Goal: Task Accomplishment & Management: Manage account settings

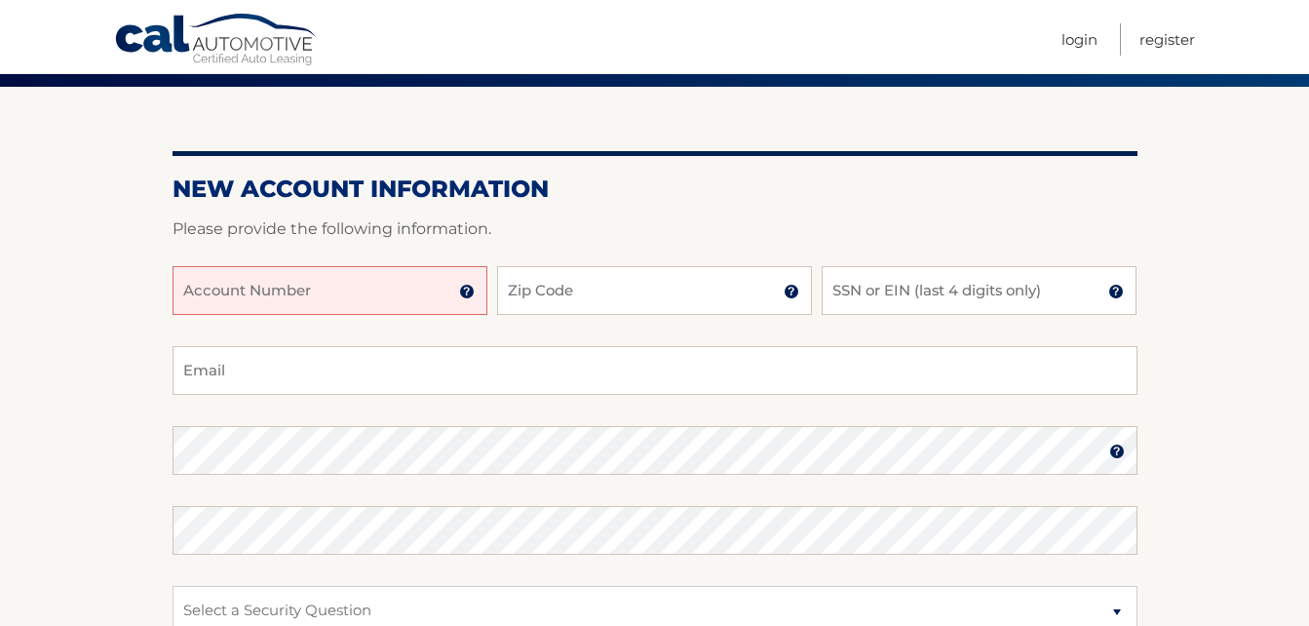
scroll to position [171, 0]
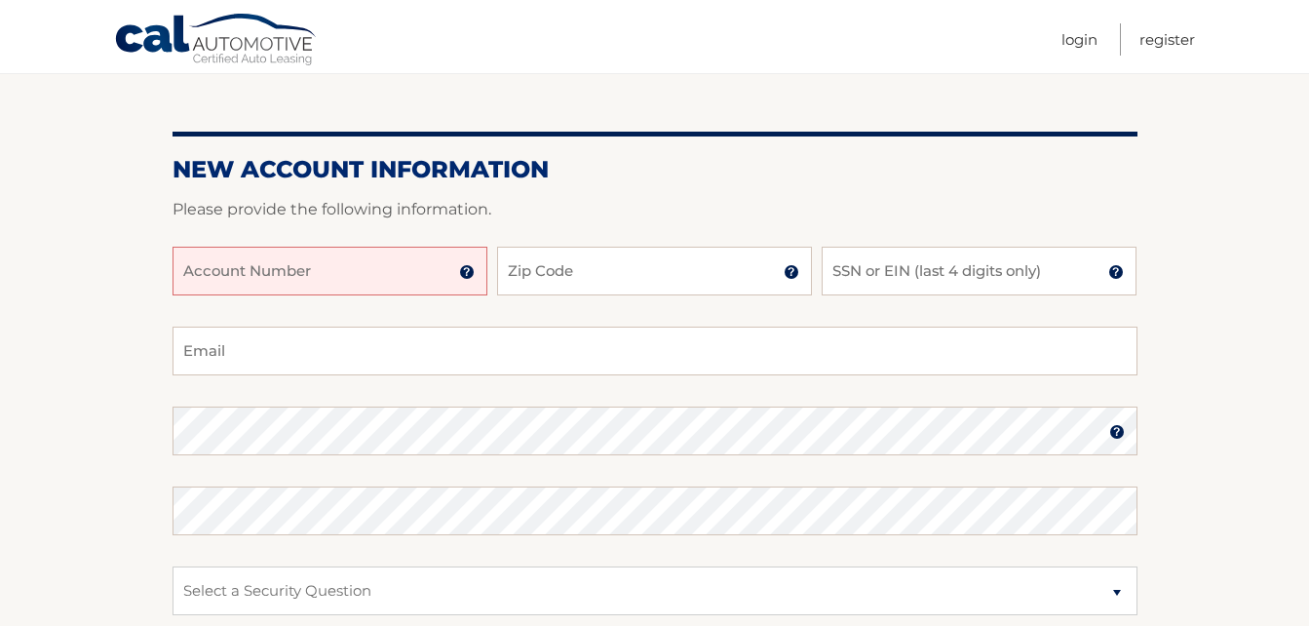
click at [372, 270] on input "Account Number" at bounding box center [329, 271] width 315 height 49
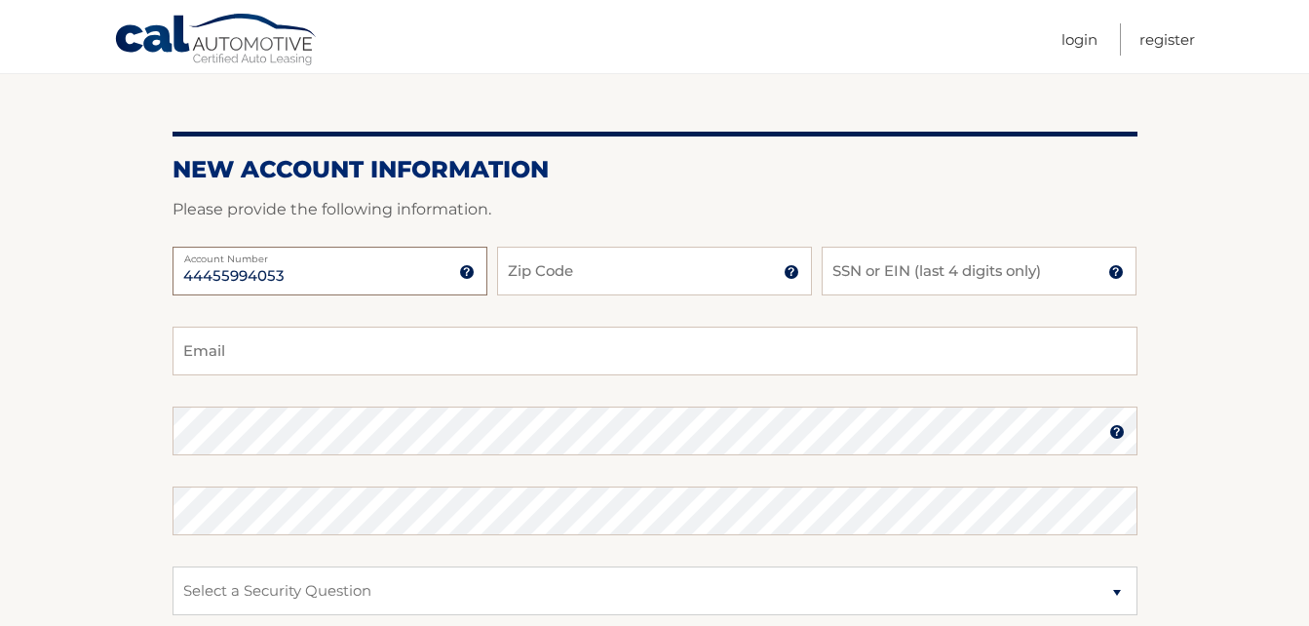
type input "44455994053"
click at [719, 280] on input "Zip Code" at bounding box center [654, 271] width 315 height 49
type input "07002"
click at [940, 267] on input "SSN or EIN (last 4 digits only)" at bounding box center [978, 271] width 315 height 49
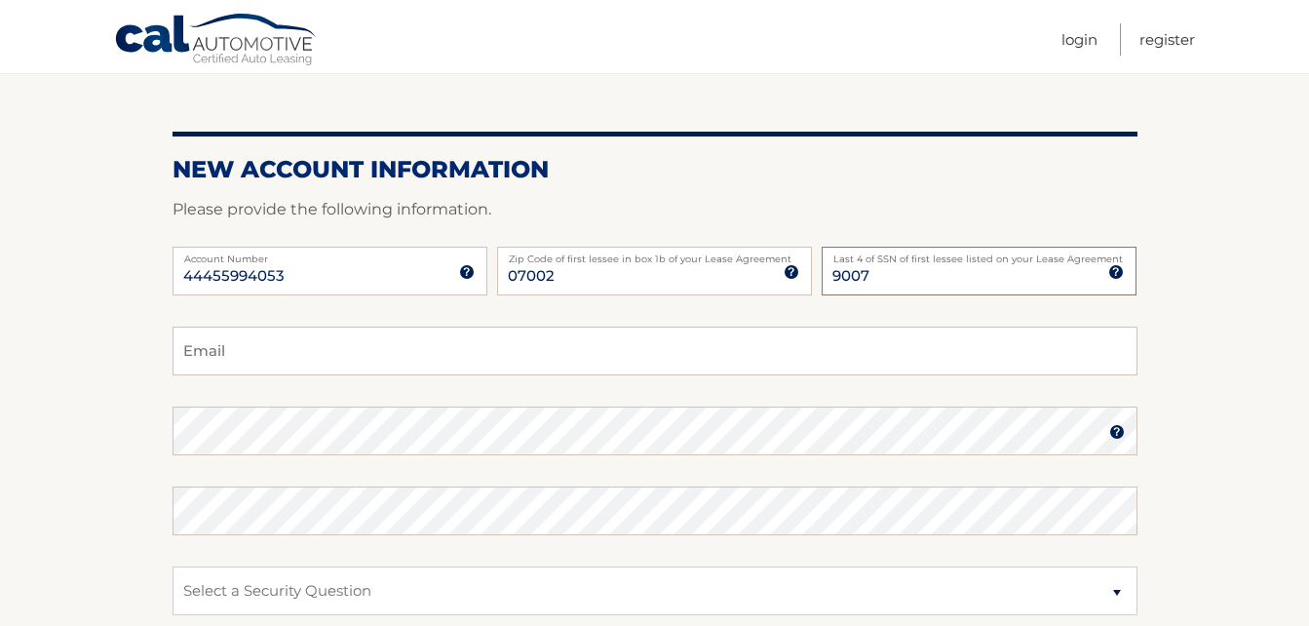
type input "9007"
click at [248, 351] on input "Email" at bounding box center [654, 350] width 965 height 49
type input "Latineyes@optimum.net"
click at [1120, 432] on img at bounding box center [1117, 432] width 16 height 16
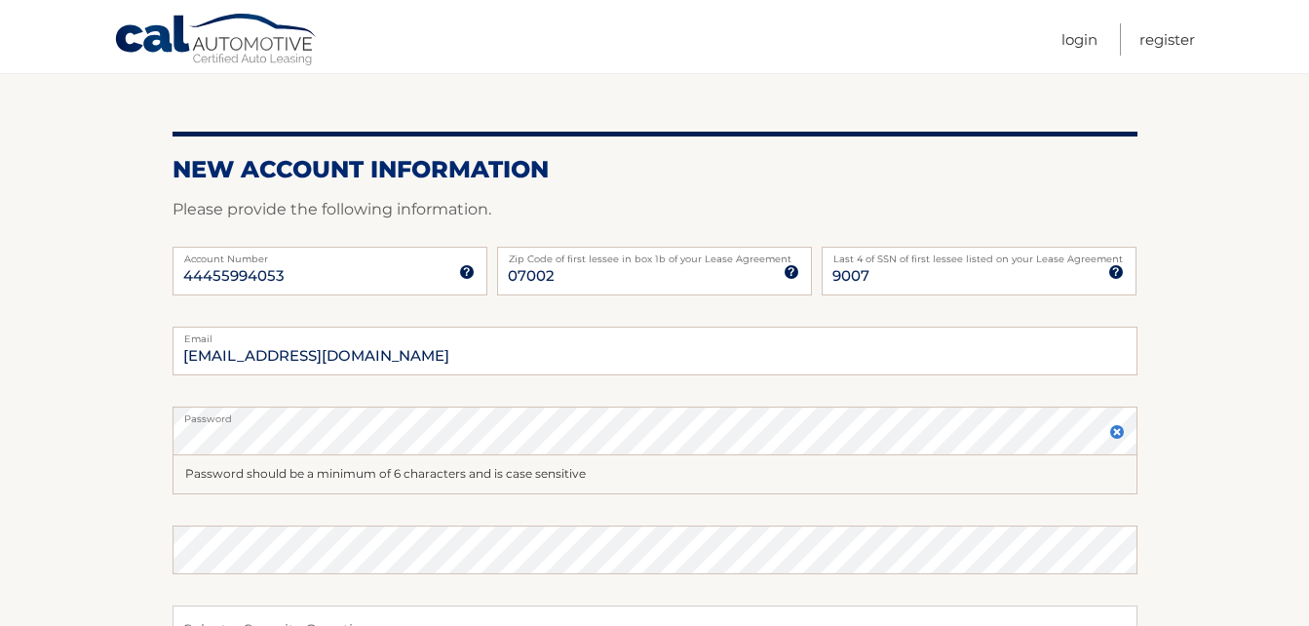
click at [1113, 434] on img at bounding box center [1117, 432] width 16 height 16
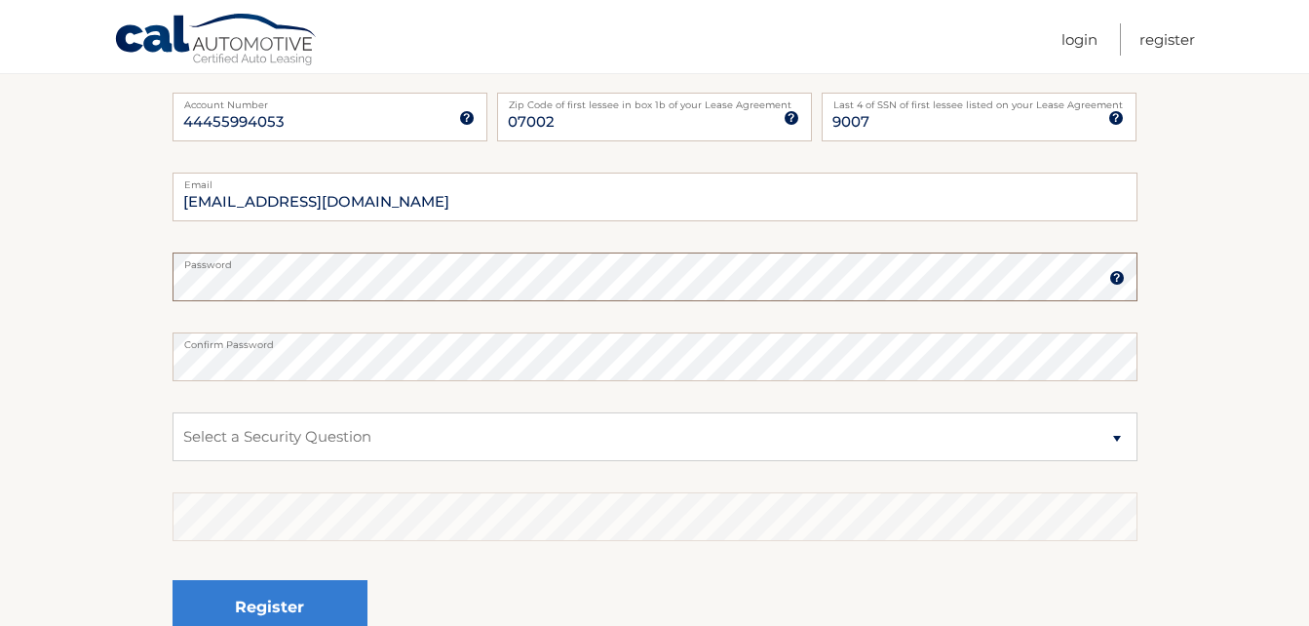
scroll to position [359, 0]
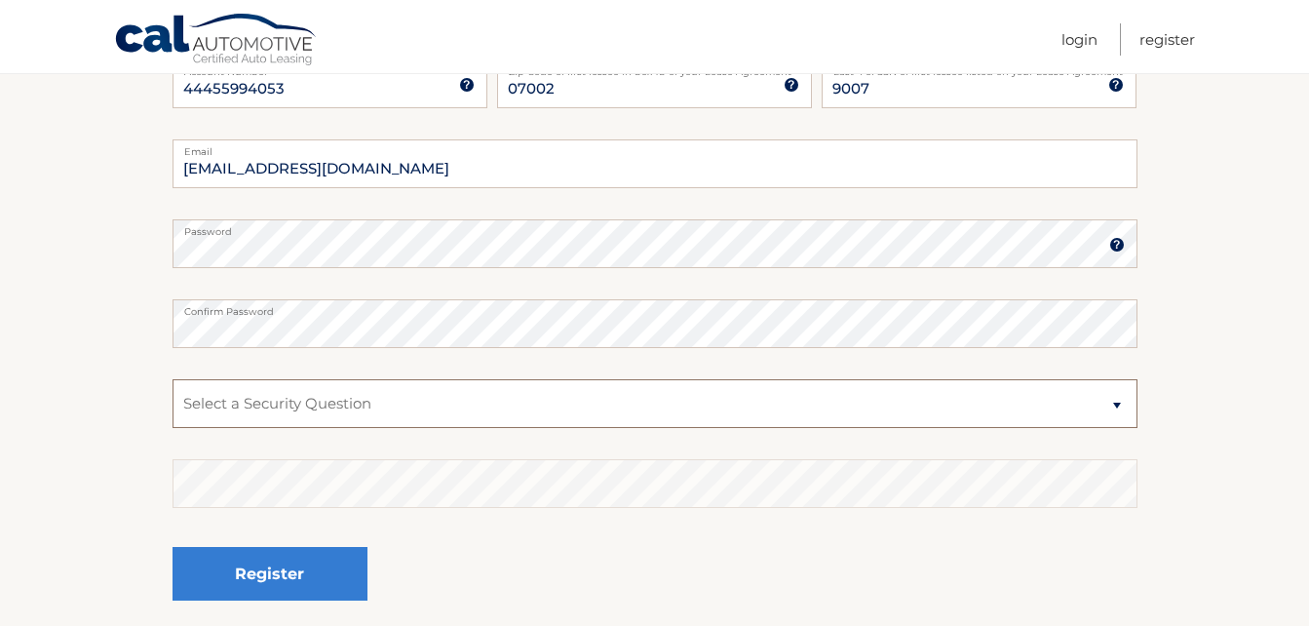
click at [1117, 410] on select "Select a Security Question What was the name of your elementary school? What is…" at bounding box center [654, 403] width 965 height 49
select select "2"
click at [172, 379] on select "Select a Security Question What was the name of your elementary school? What is…" at bounding box center [654, 403] width 965 height 49
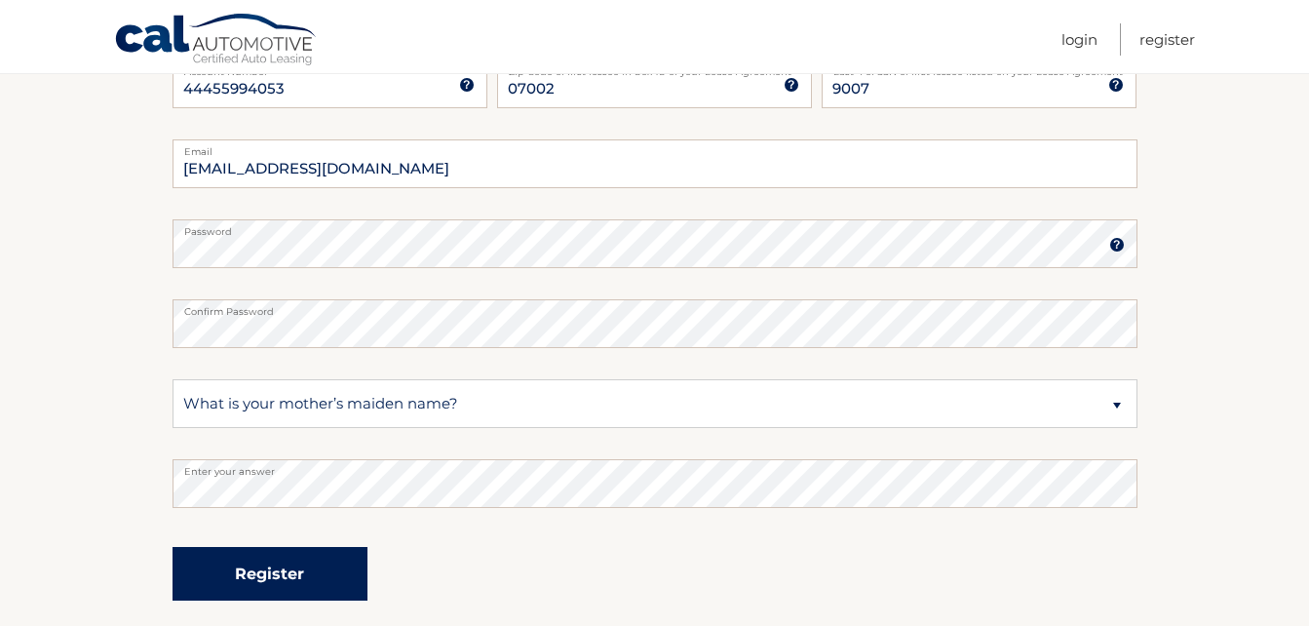
click at [309, 568] on button "Register" at bounding box center [269, 574] width 195 height 54
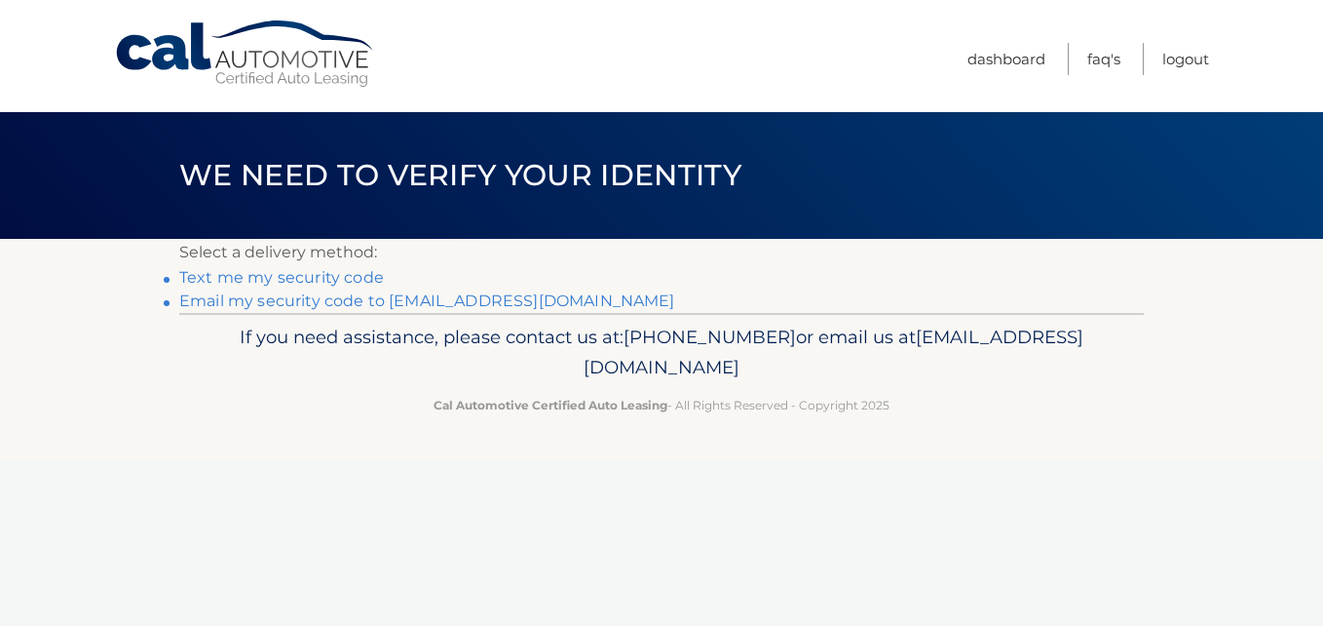
click at [322, 279] on link "Text me my security code" at bounding box center [281, 277] width 205 height 19
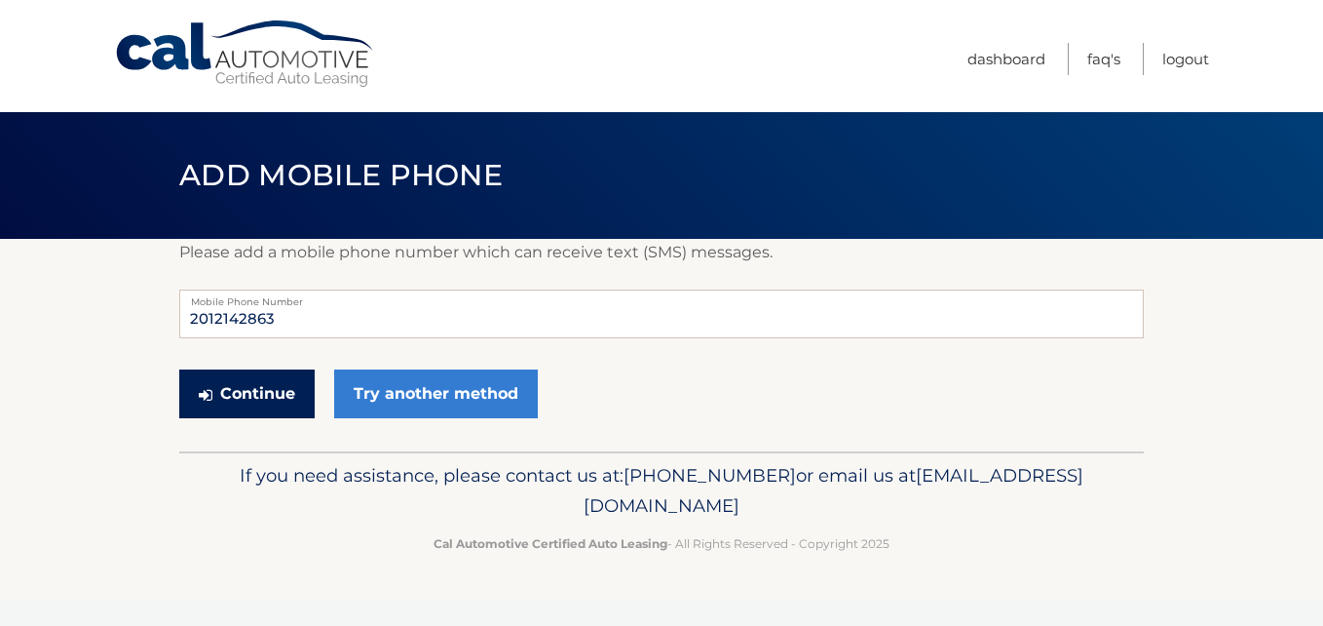
click at [227, 387] on button "Continue" at bounding box center [246, 393] width 135 height 49
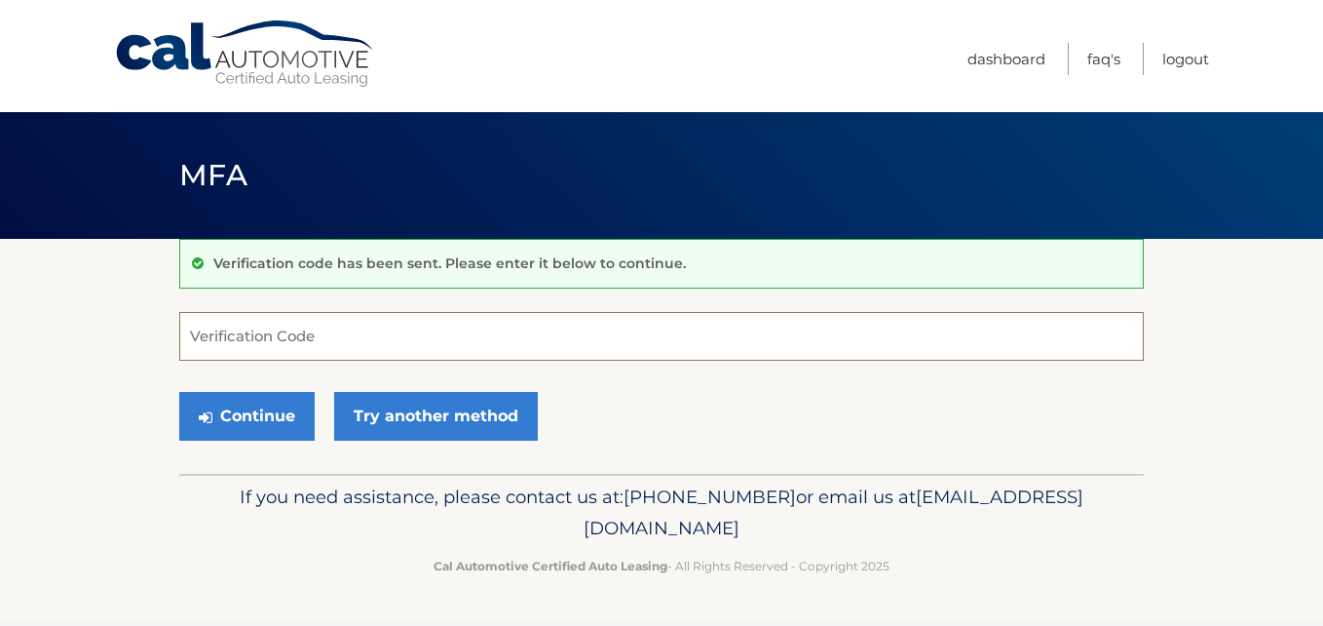
click at [232, 342] on input "Verification Code" at bounding box center [661, 336] width 965 height 49
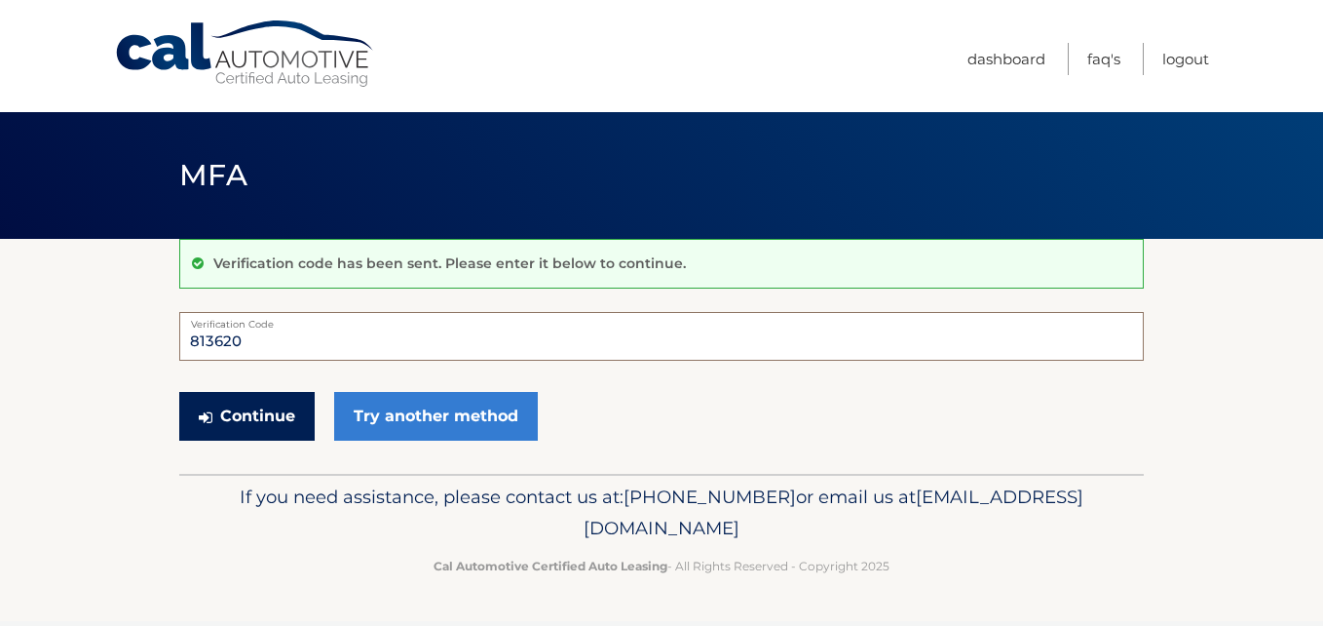
type input "813620"
click at [214, 413] on button "Continue" at bounding box center [246, 416] width 135 height 49
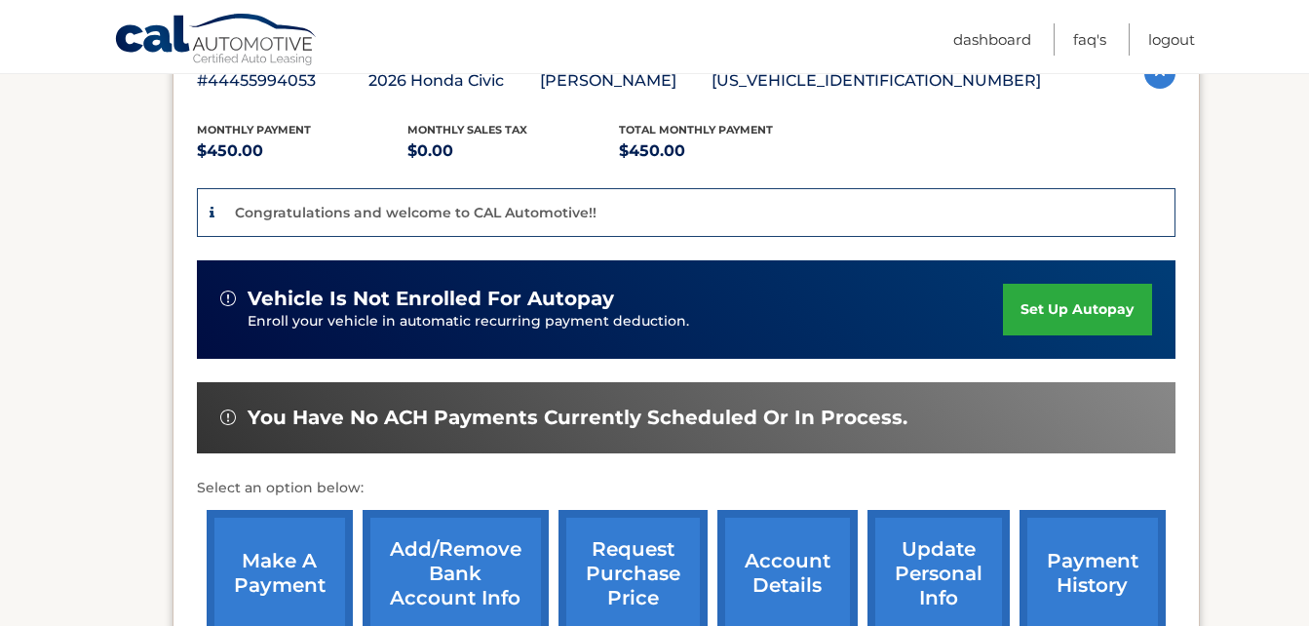
scroll to position [441, 0]
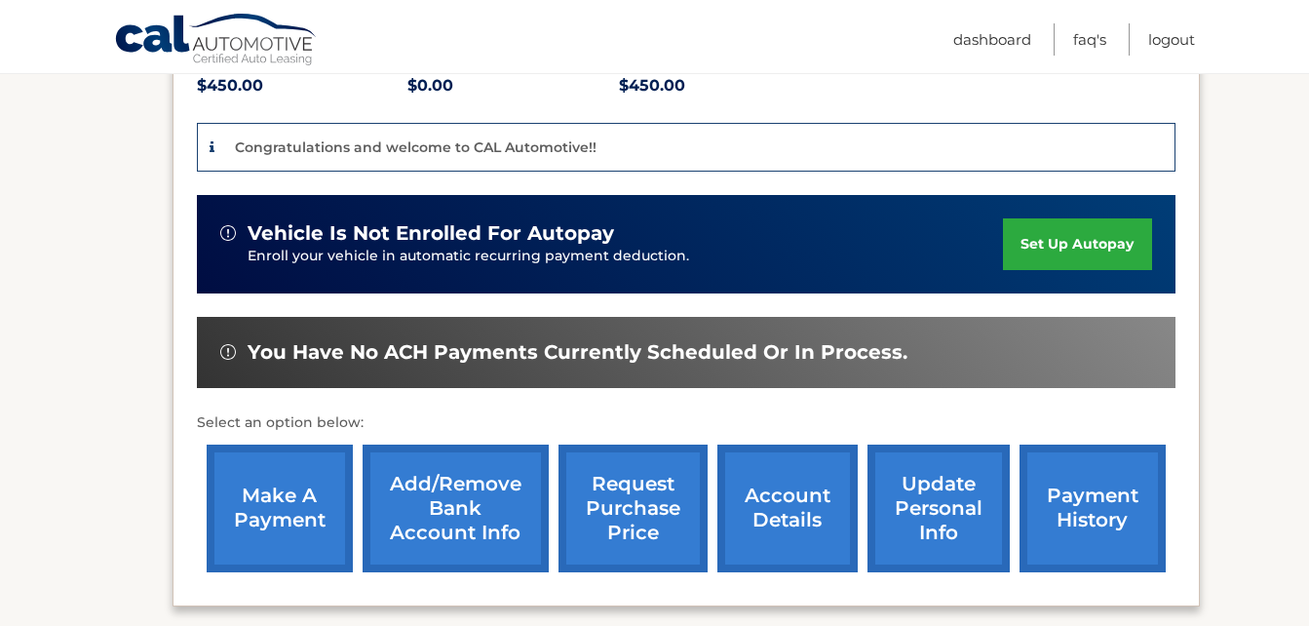
click at [1065, 248] on link "set up autopay" at bounding box center [1077, 244] width 148 height 52
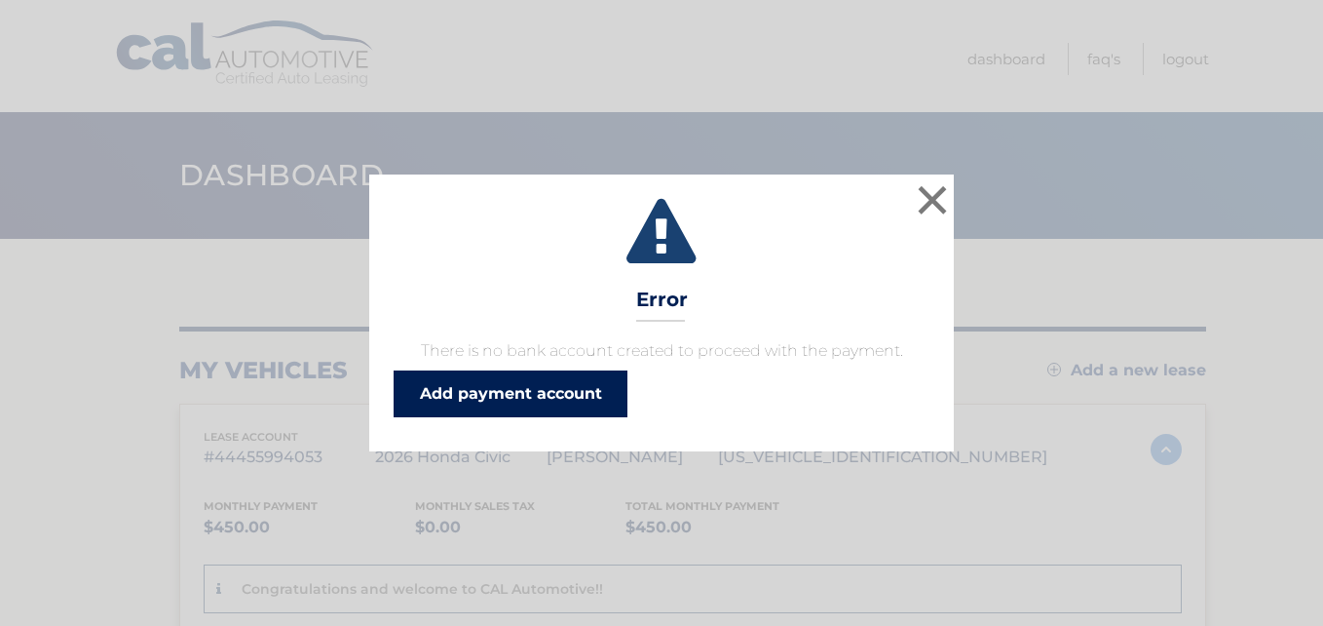
click at [533, 394] on link "Add payment account" at bounding box center [511, 393] width 234 height 47
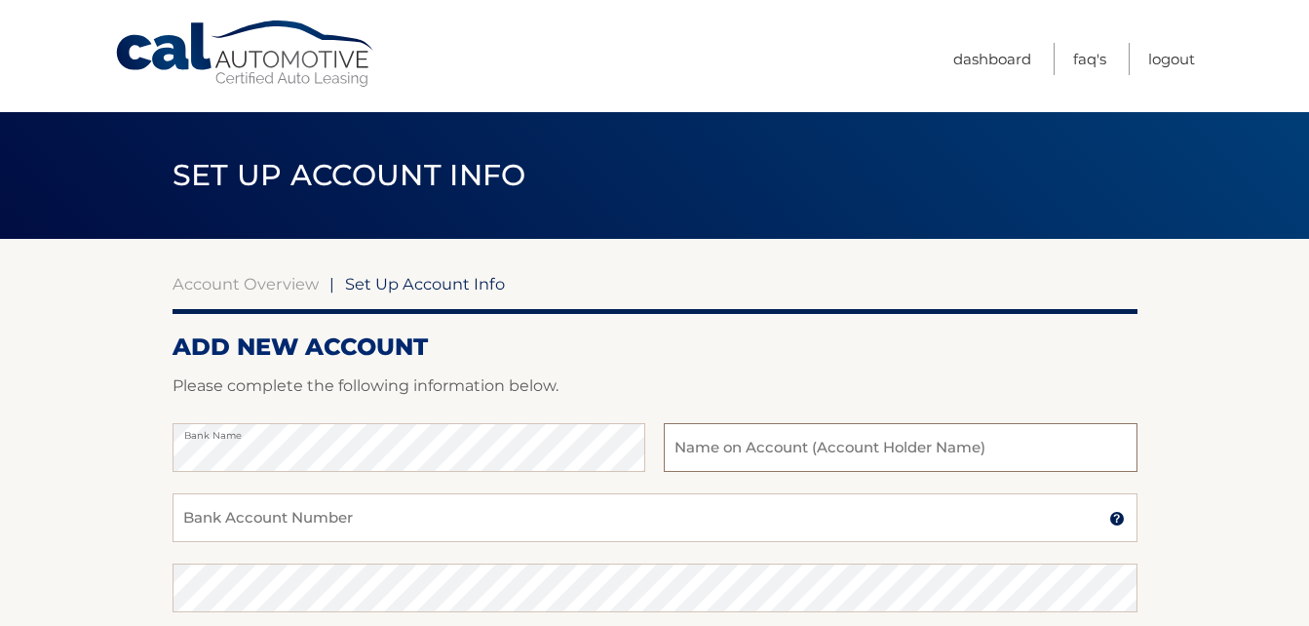
click at [737, 447] on input "text" at bounding box center [900, 447] width 473 height 49
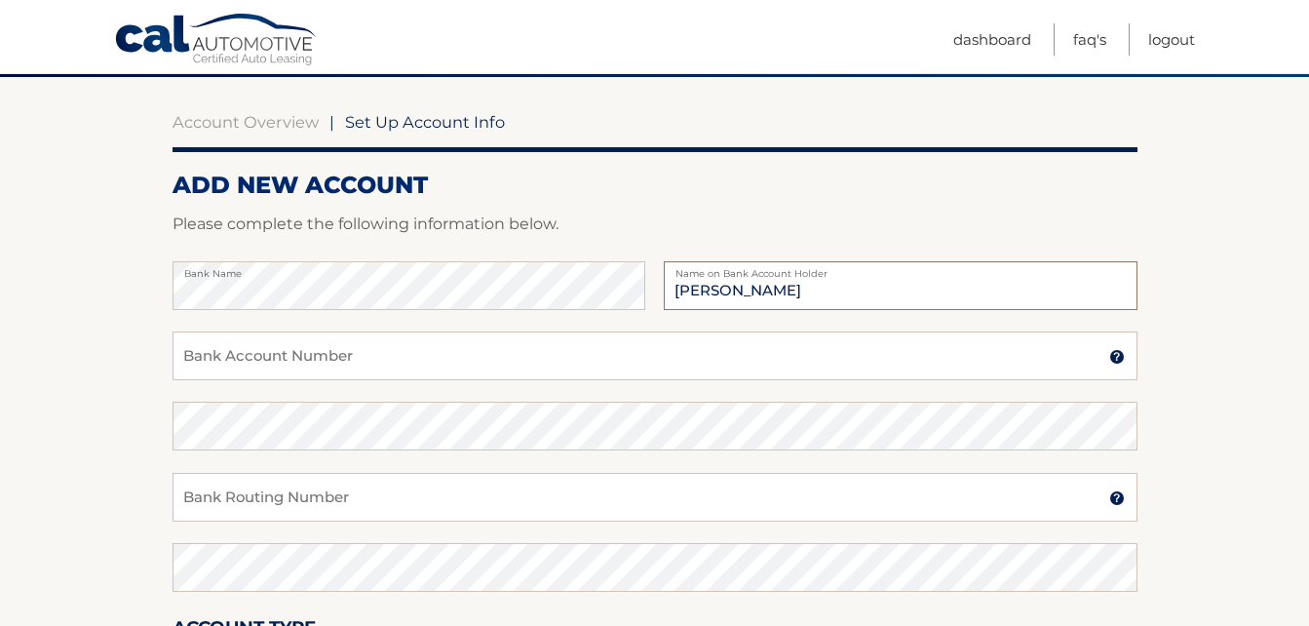
scroll to position [180, 0]
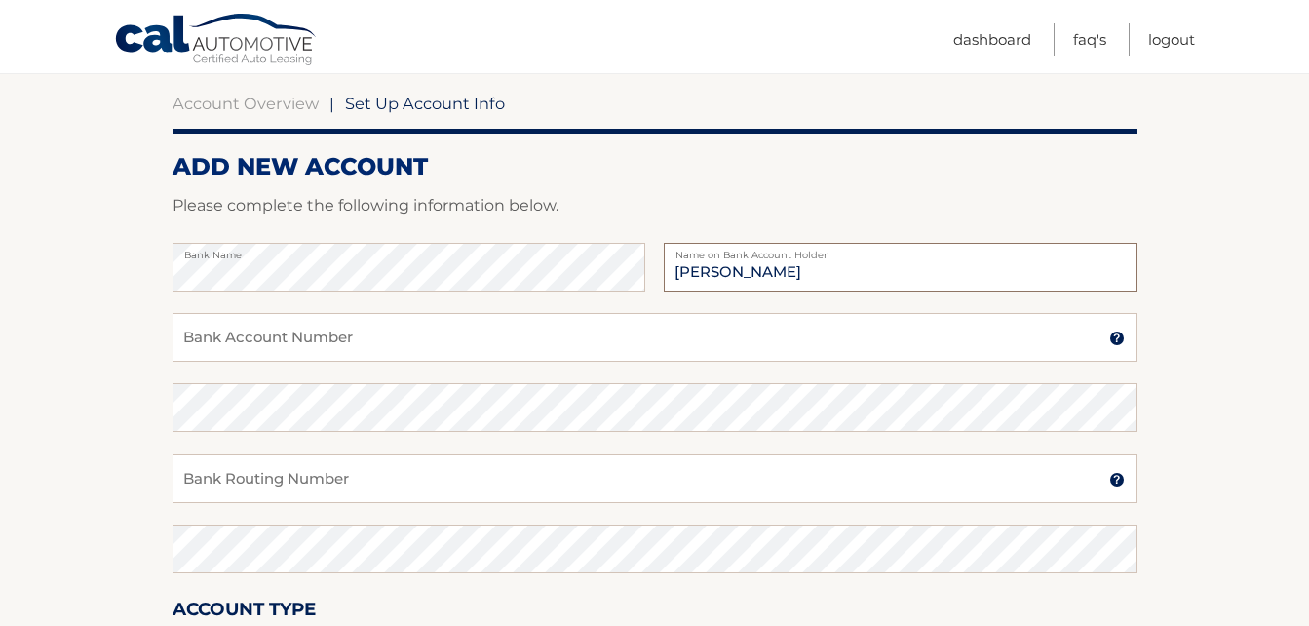
type input "[PERSON_NAME]"
click at [577, 331] on input "Bank Account Number" at bounding box center [654, 337] width 965 height 49
type input "004081029602"
click at [259, 482] on input "Bank Routing Number" at bounding box center [654, 478] width 965 height 49
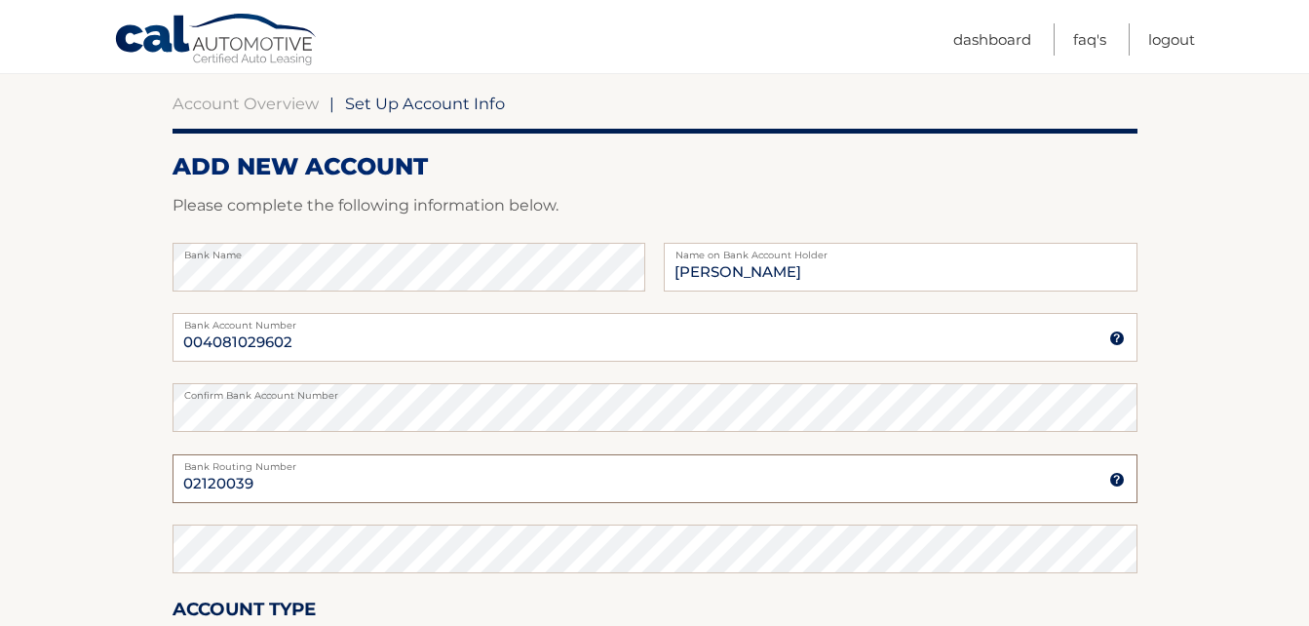
click at [246, 481] on input "02120039" at bounding box center [654, 478] width 965 height 49
click at [679, 484] on input "021200339" at bounding box center [654, 478] width 965 height 49
type input "021200339"
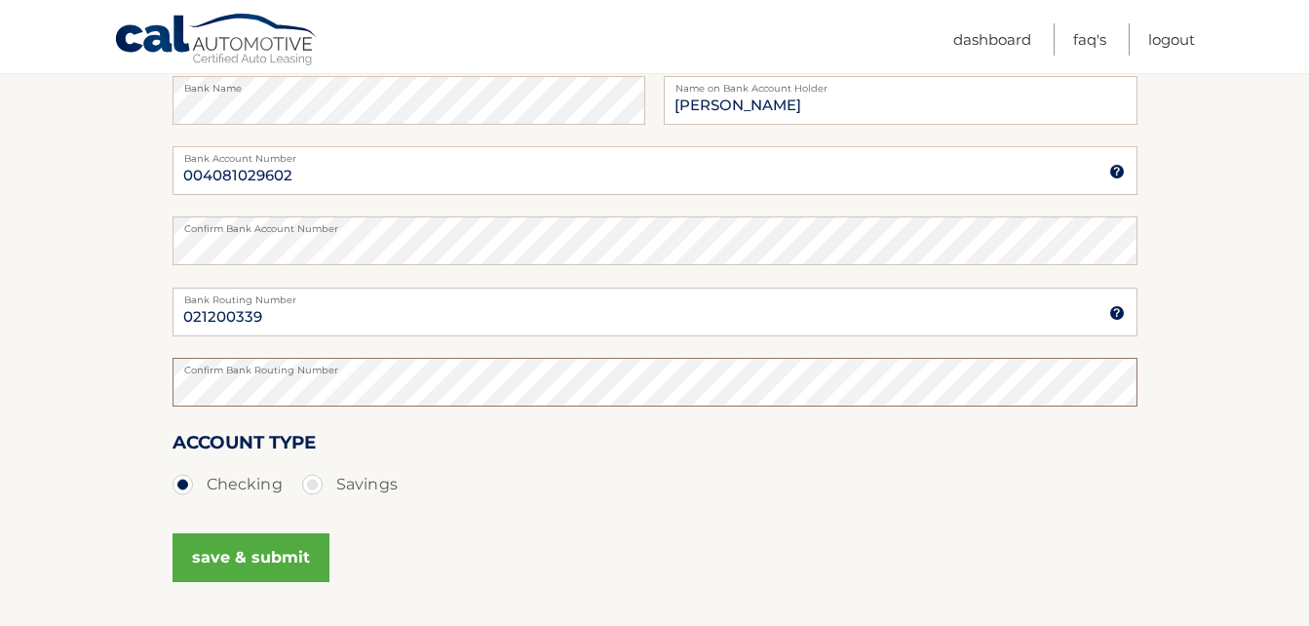
scroll to position [383, 0]
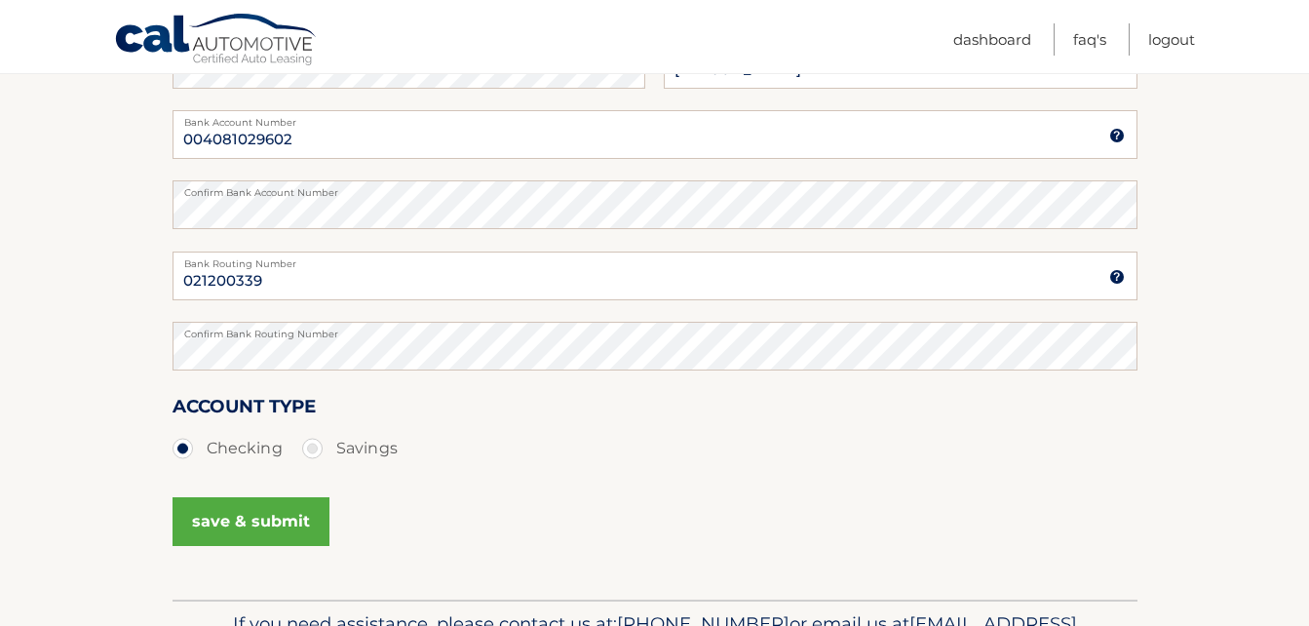
click at [254, 521] on button "save & submit" at bounding box center [250, 521] width 157 height 49
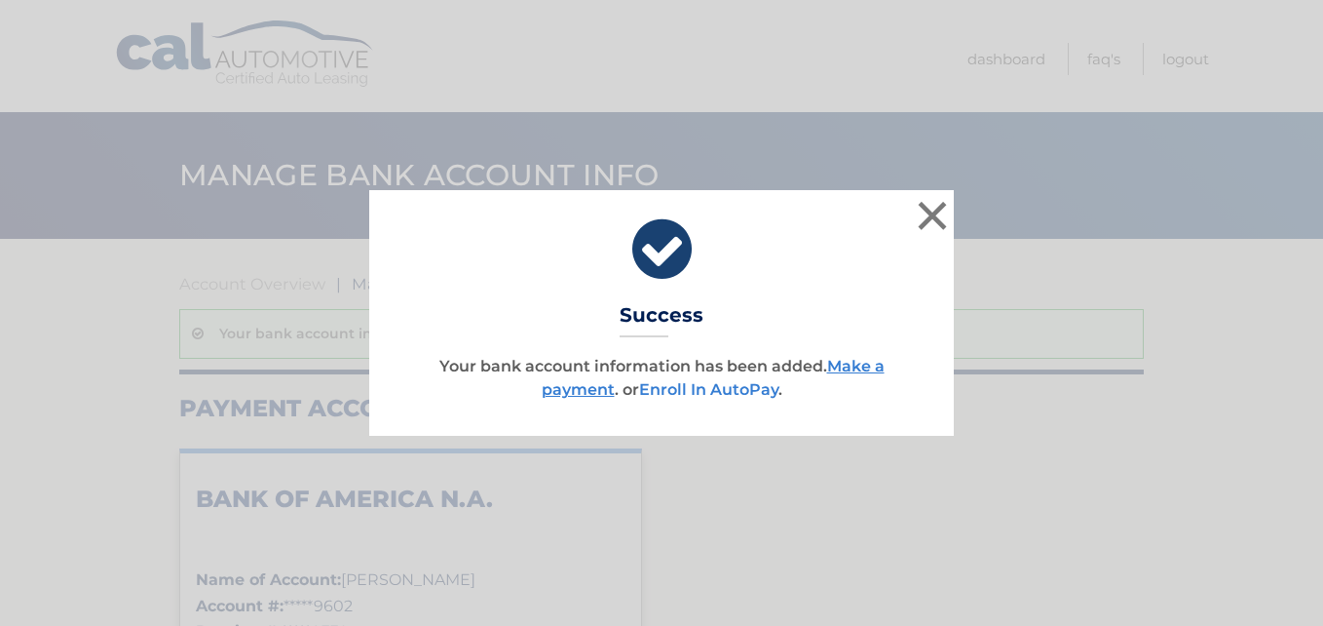
click at [705, 389] on link "Enroll In AutoPay" at bounding box center [708, 389] width 139 height 19
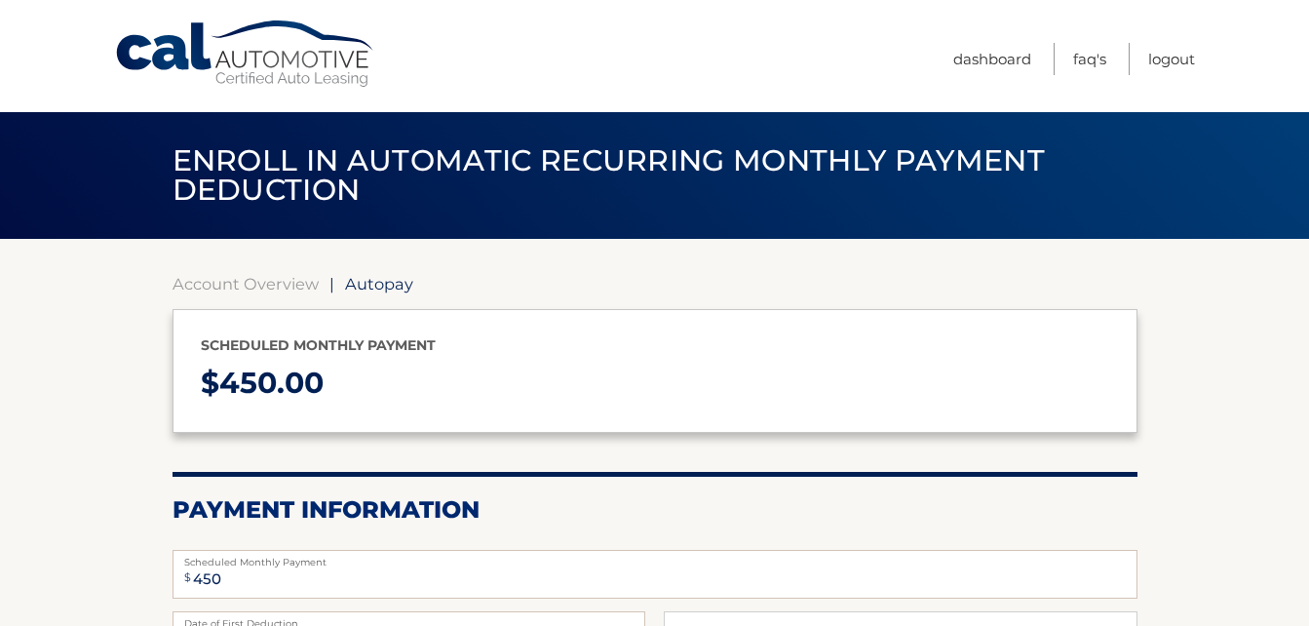
select select "OTc2ZTRiMTMtYzAxZS00MWYwLTliNTktYmVhNGQ3YmM1NzM5"
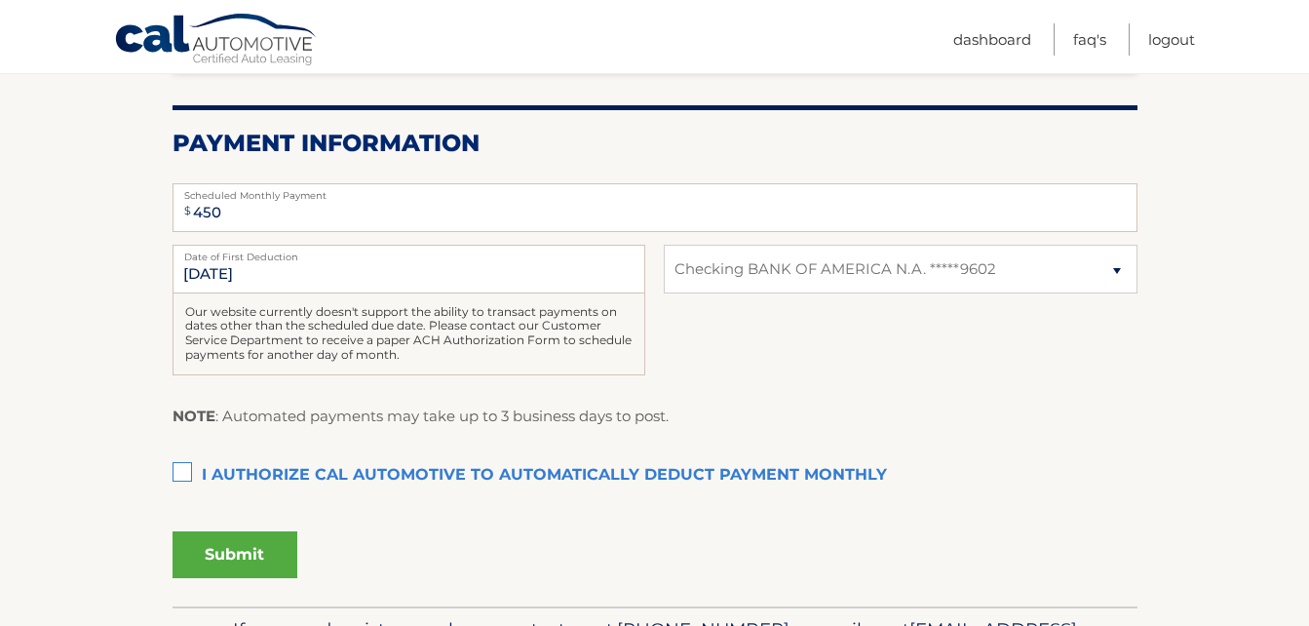
scroll to position [374, 0]
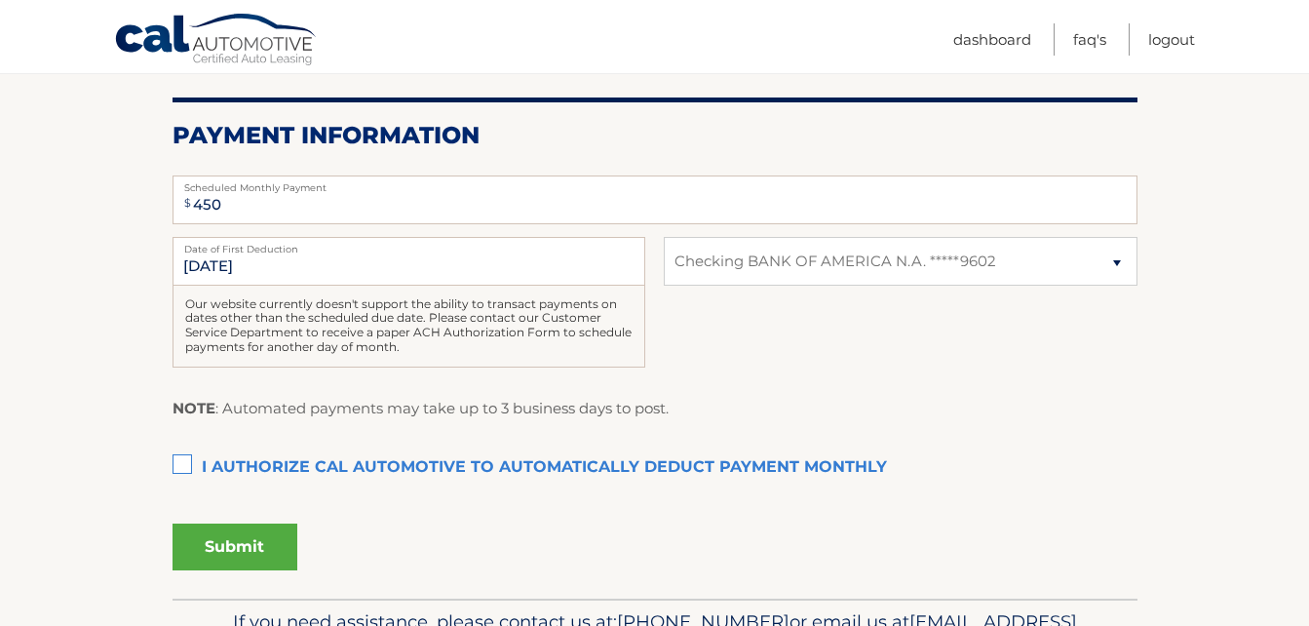
click at [183, 465] on label "I authorize cal automotive to automatically deduct payment monthly This checkbo…" at bounding box center [654, 467] width 965 height 39
click at [0, 0] on input "I authorize cal automotive to automatically deduct payment monthly This checkbo…" at bounding box center [0, 0] width 0 height 0
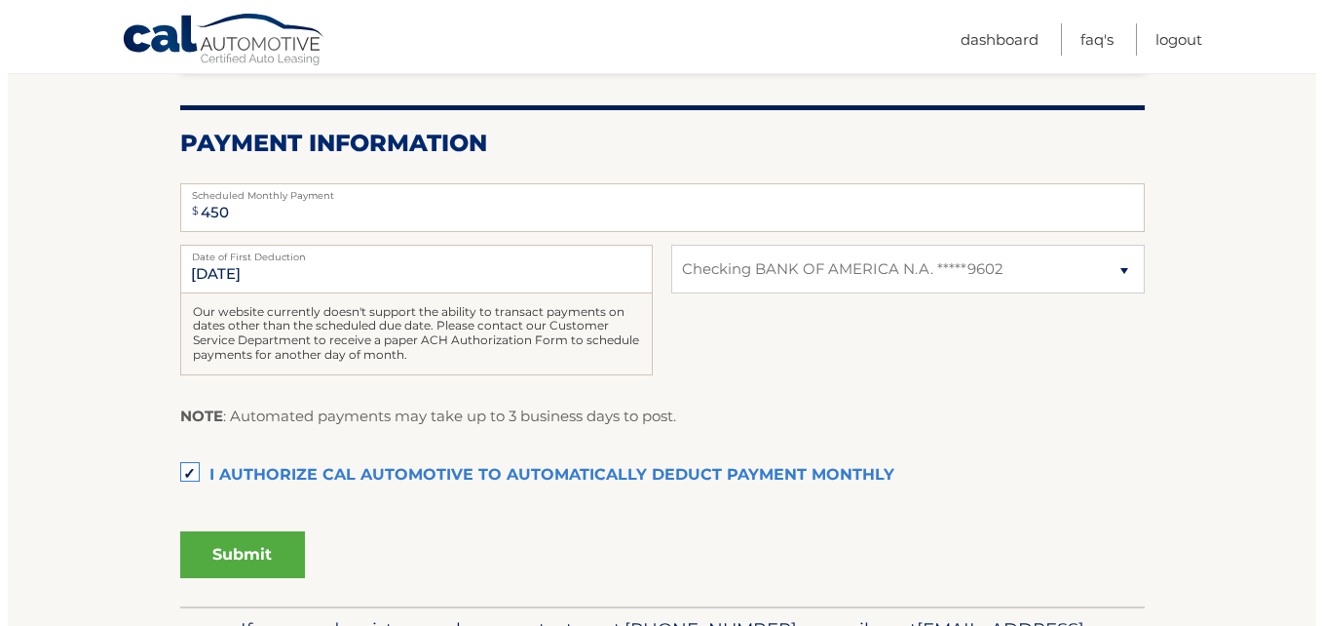
scroll to position [368, 0]
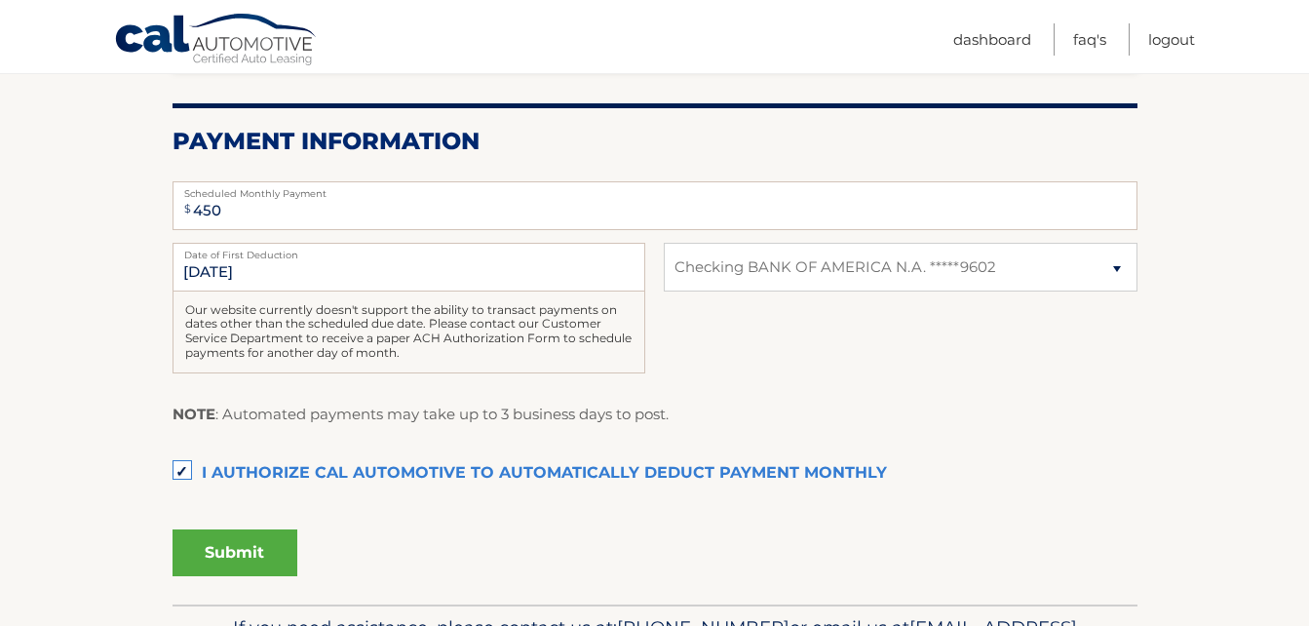
click at [244, 550] on button "Submit" at bounding box center [234, 552] width 125 height 47
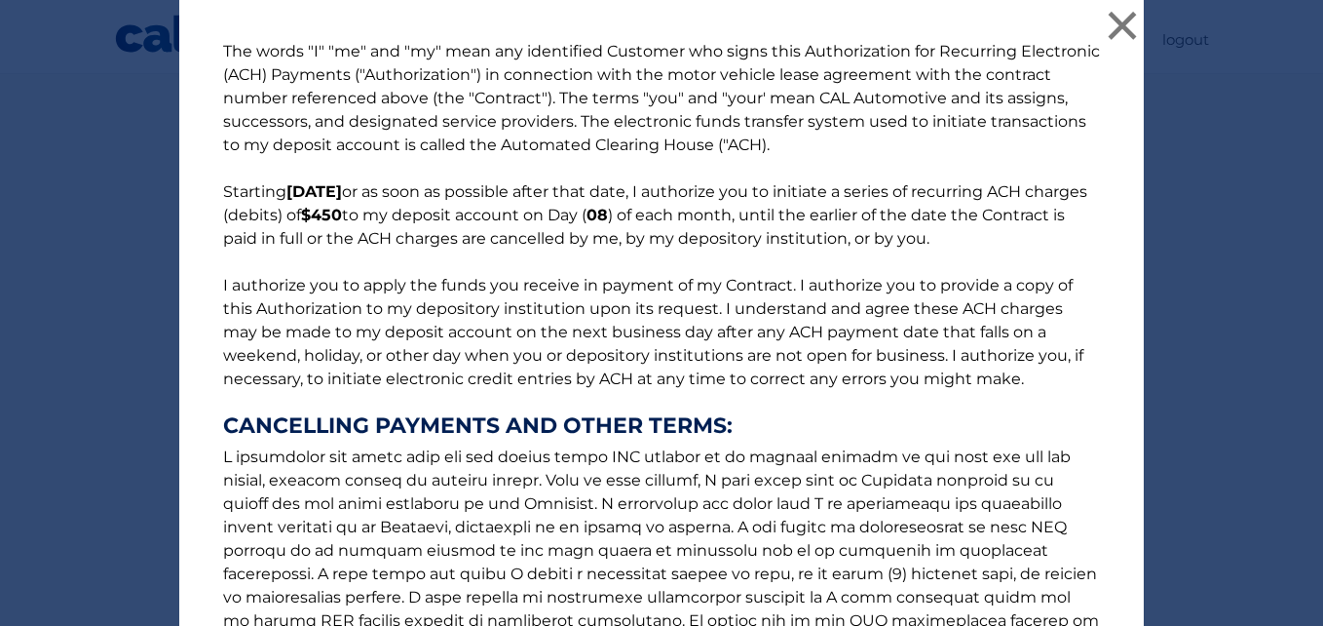
click at [780, 163] on p "The words "I" "me" and "my" mean any identified Customer who signs this Authori…" at bounding box center [662, 406] width 916 height 733
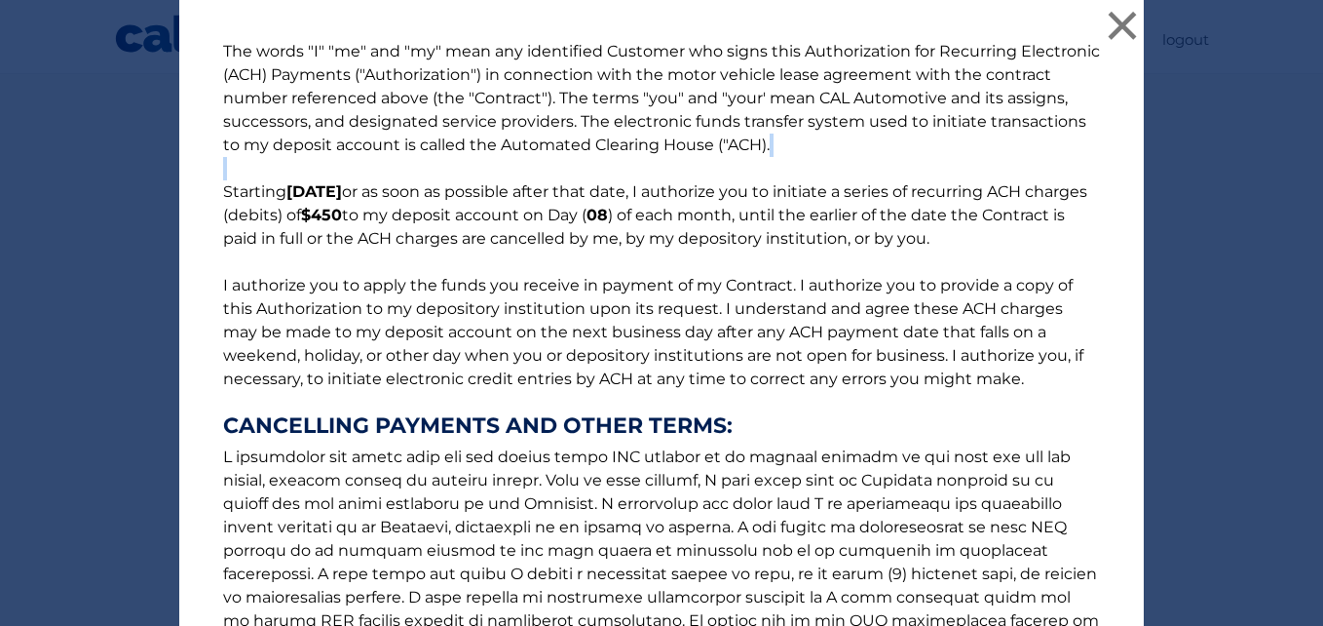
click at [780, 163] on p "The words "I" "me" and "my" mean any identified Customer who signs this Authori…" at bounding box center [662, 406] width 916 height 733
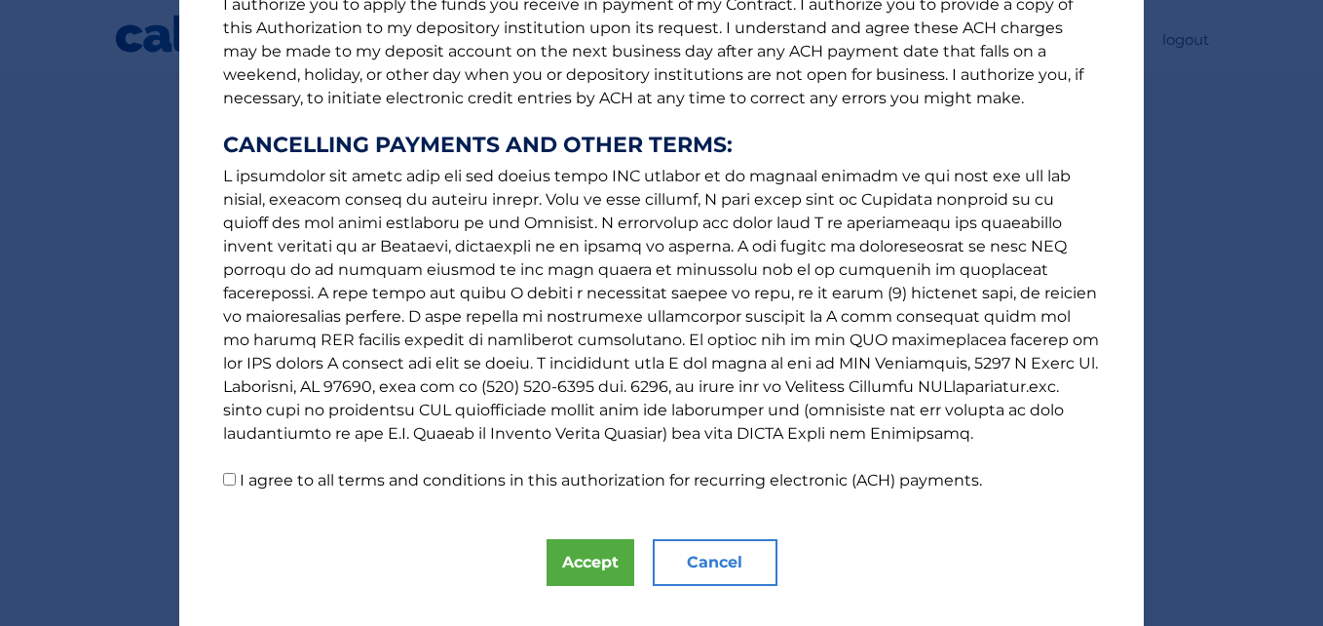
scroll to position [290, 0]
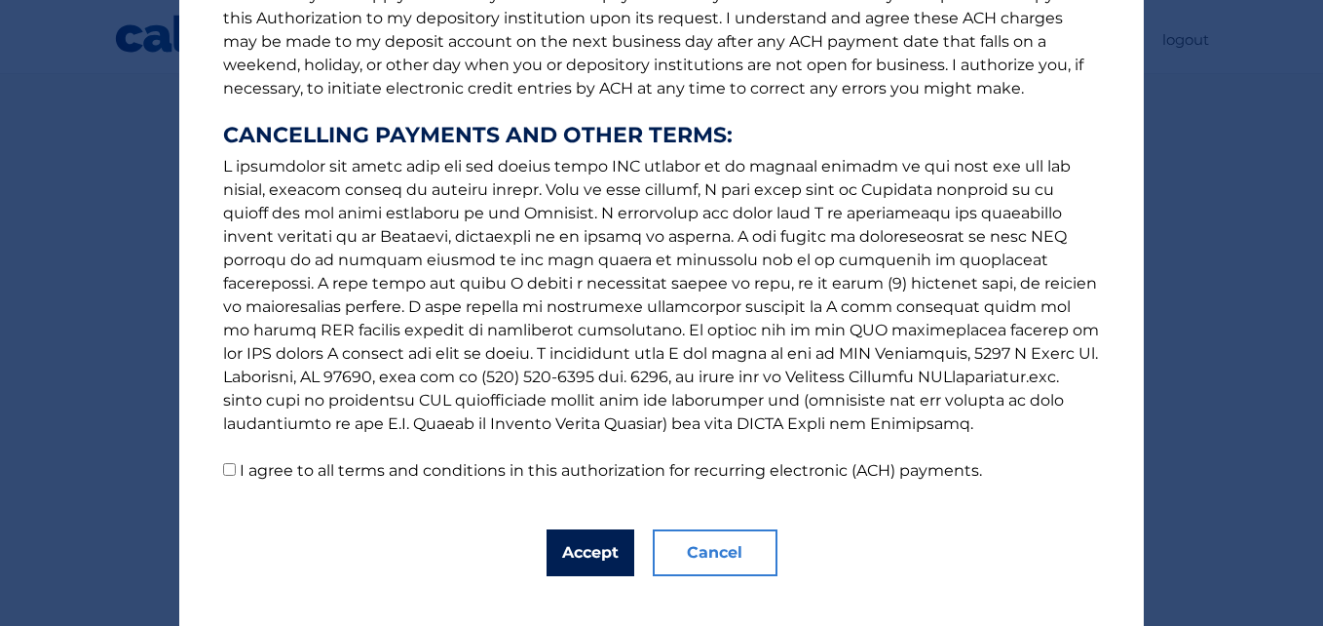
click at [586, 555] on button "Accept" at bounding box center [591, 552] width 88 height 47
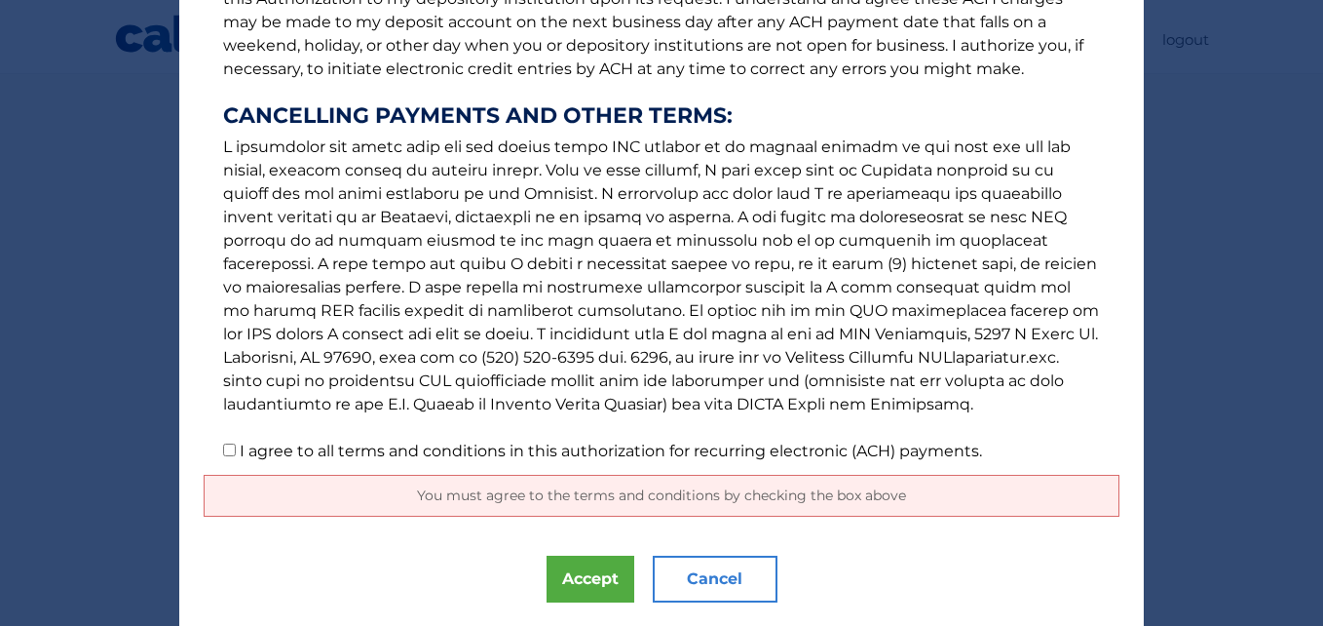
scroll to position [345, 0]
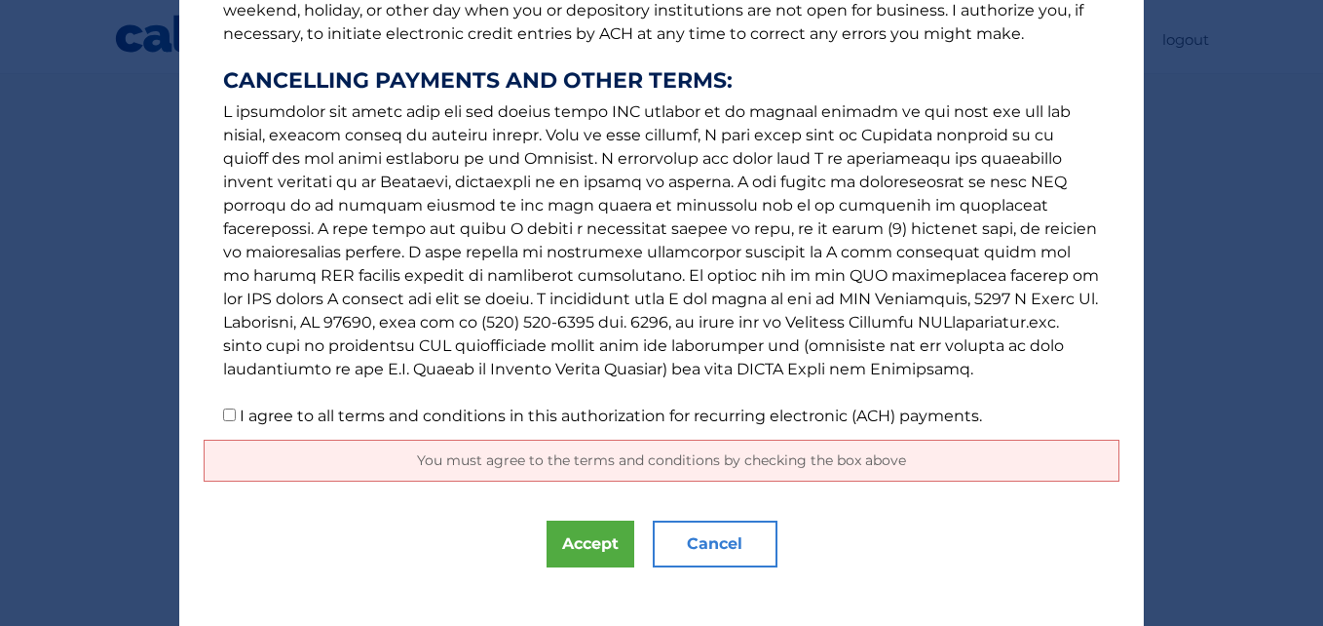
click at [223, 420] on input "I agree to all terms and conditions in this authorization for recurring electro…" at bounding box center [229, 414] width 13 height 13
checkbox input "true"
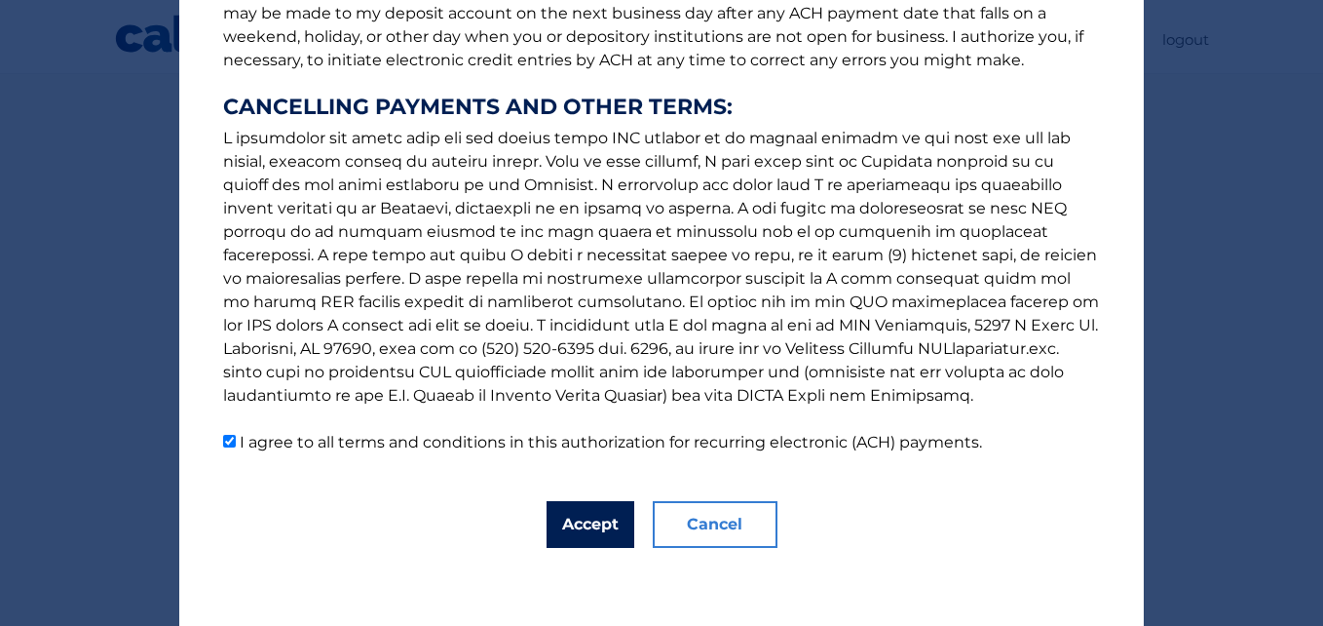
click at [560, 529] on button "Accept" at bounding box center [591, 524] width 88 height 47
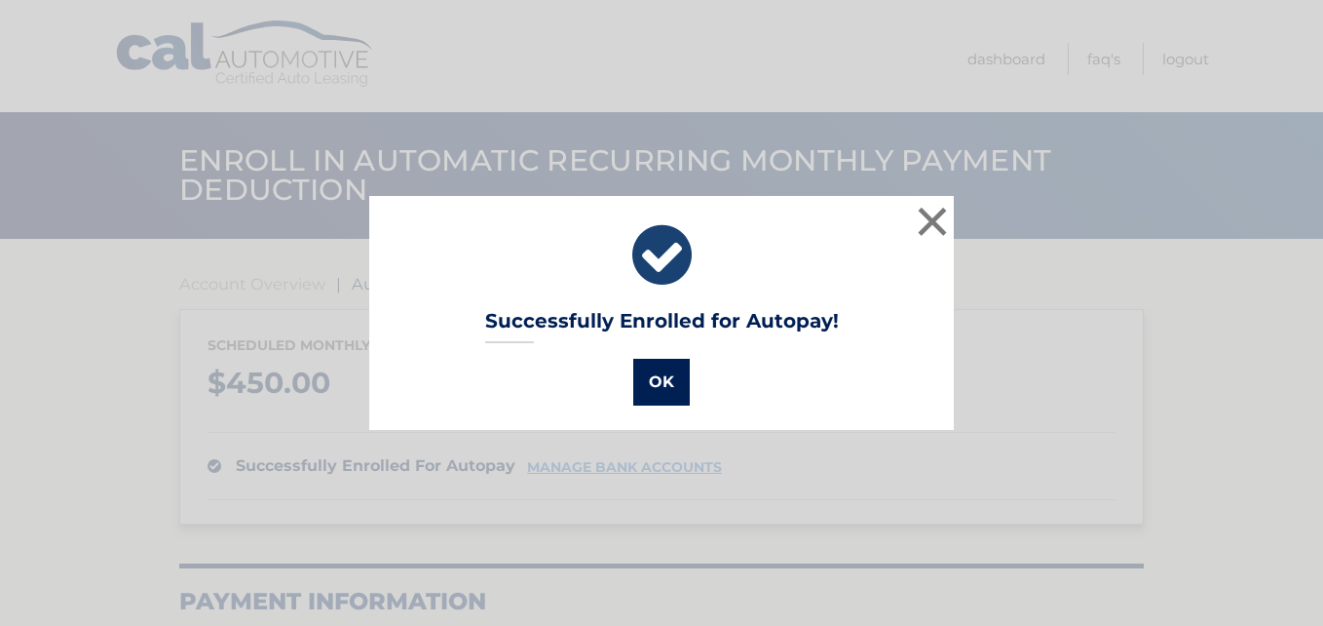
click at [654, 391] on button "OK" at bounding box center [661, 382] width 57 height 47
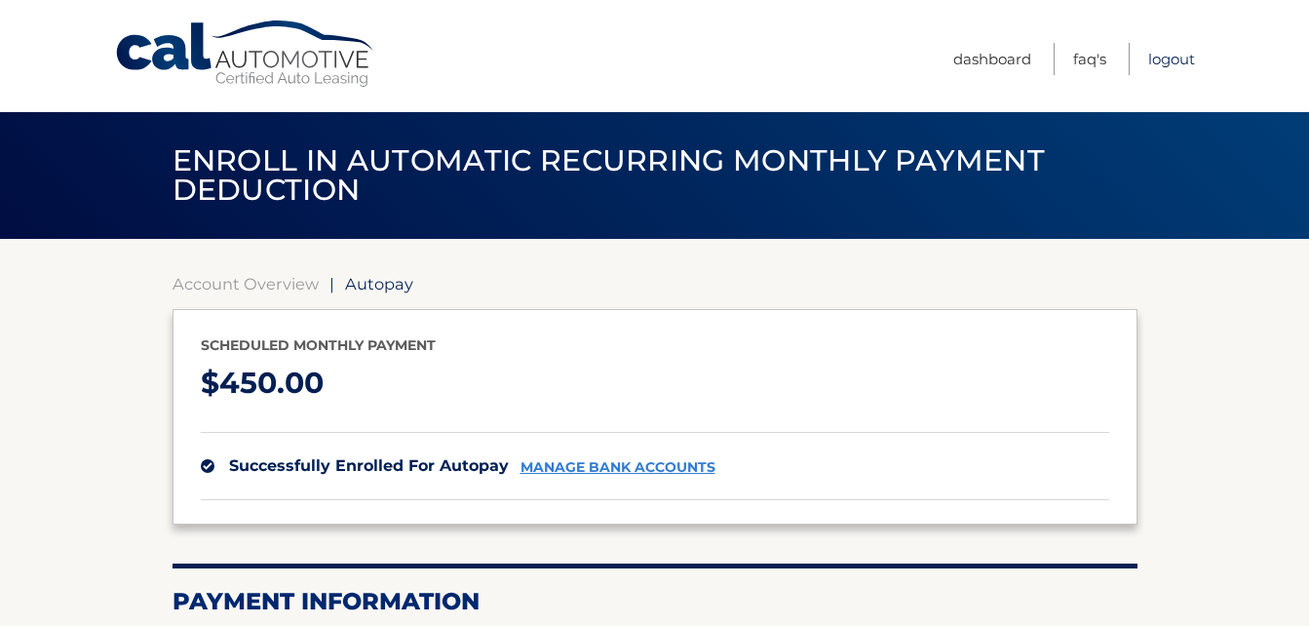
click at [1172, 59] on link "Logout" at bounding box center [1171, 59] width 47 height 32
